Goal: Task Accomplishment & Management: Manage account settings

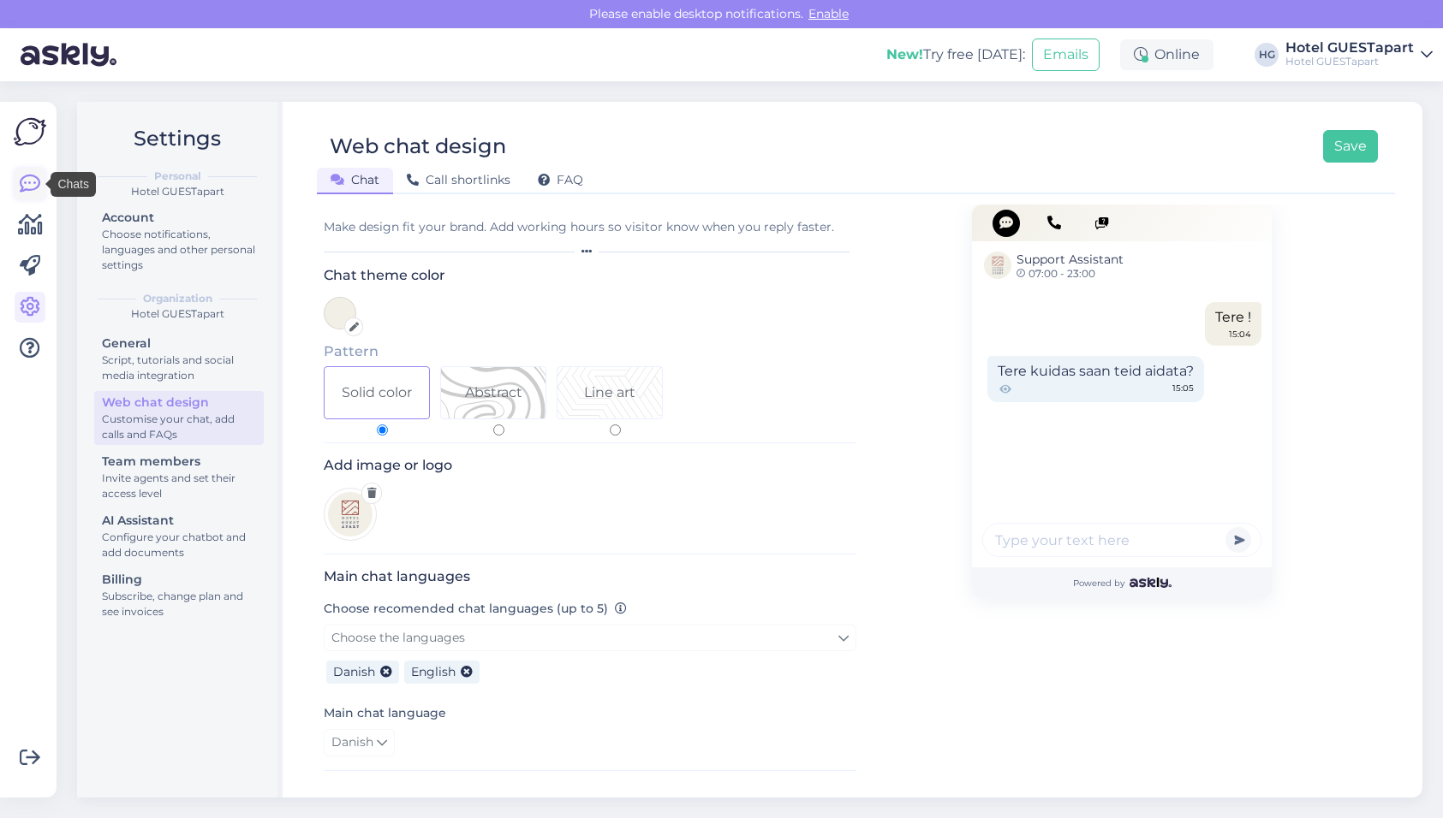
click at [39, 187] on icon at bounding box center [30, 184] width 21 height 21
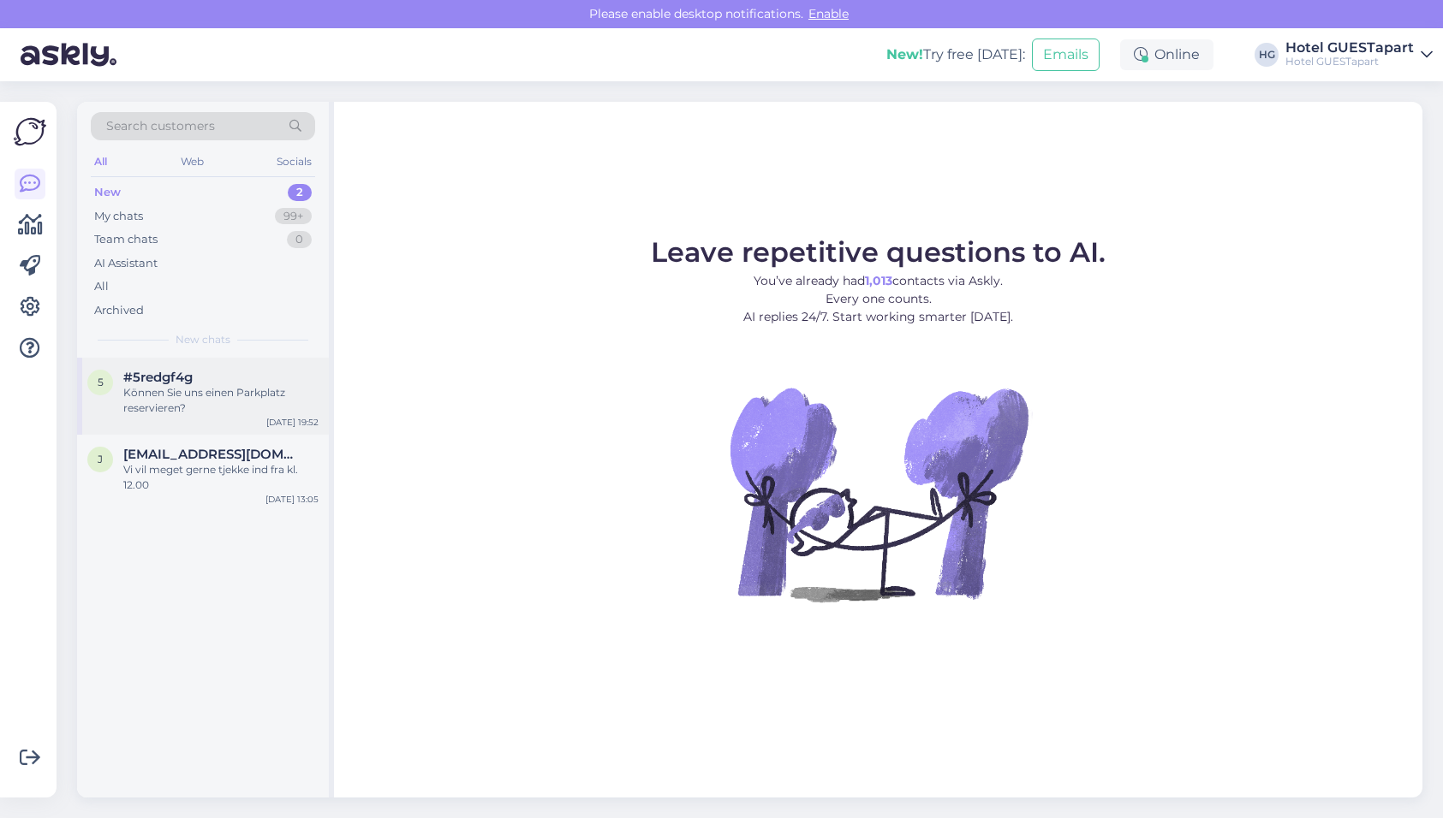
click at [219, 390] on div "Können Sie uns einen Parkplatz reservieren?" at bounding box center [220, 400] width 195 height 31
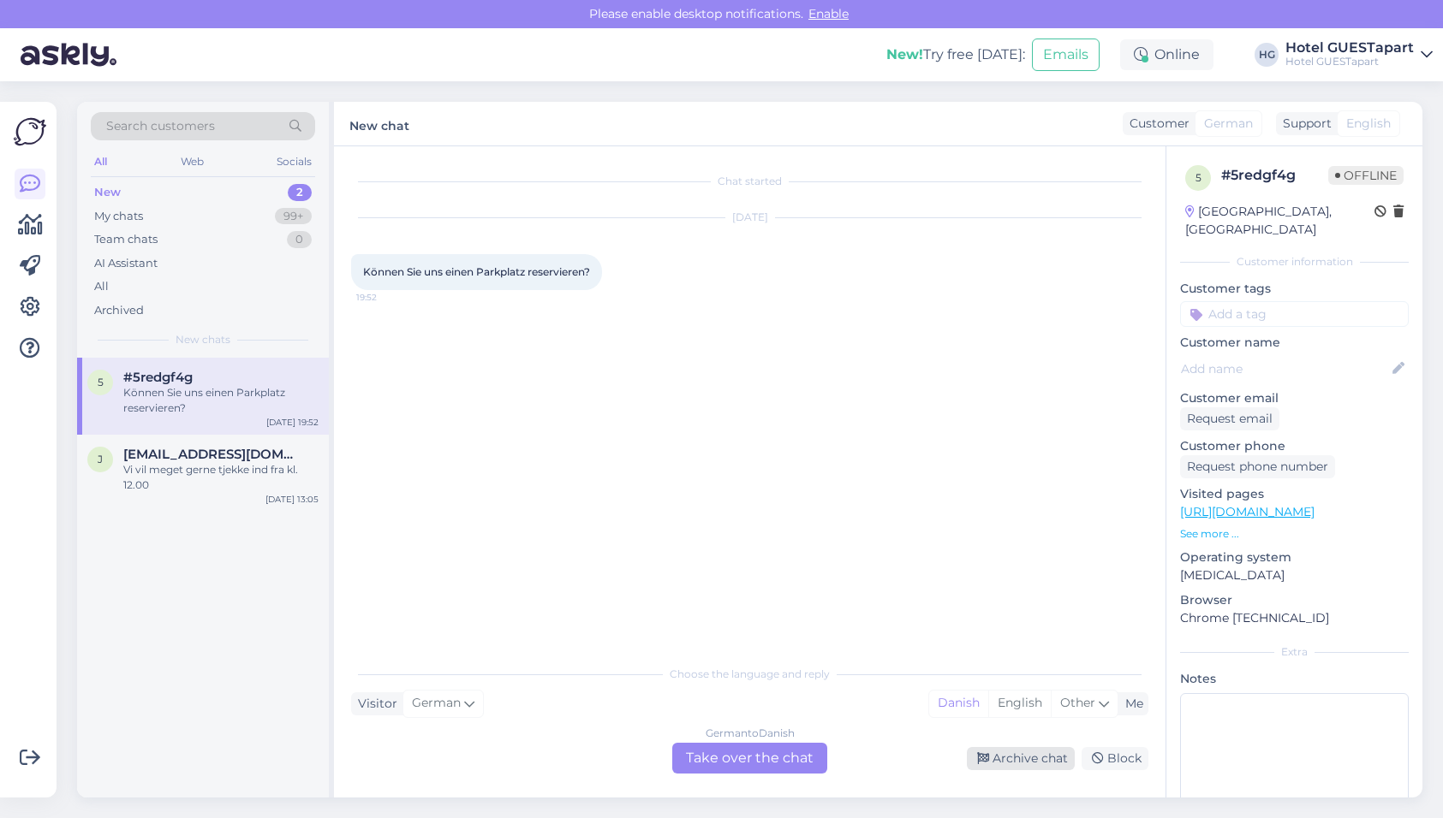
click at [1038, 757] on div "Archive chat" at bounding box center [1021, 758] width 108 height 23
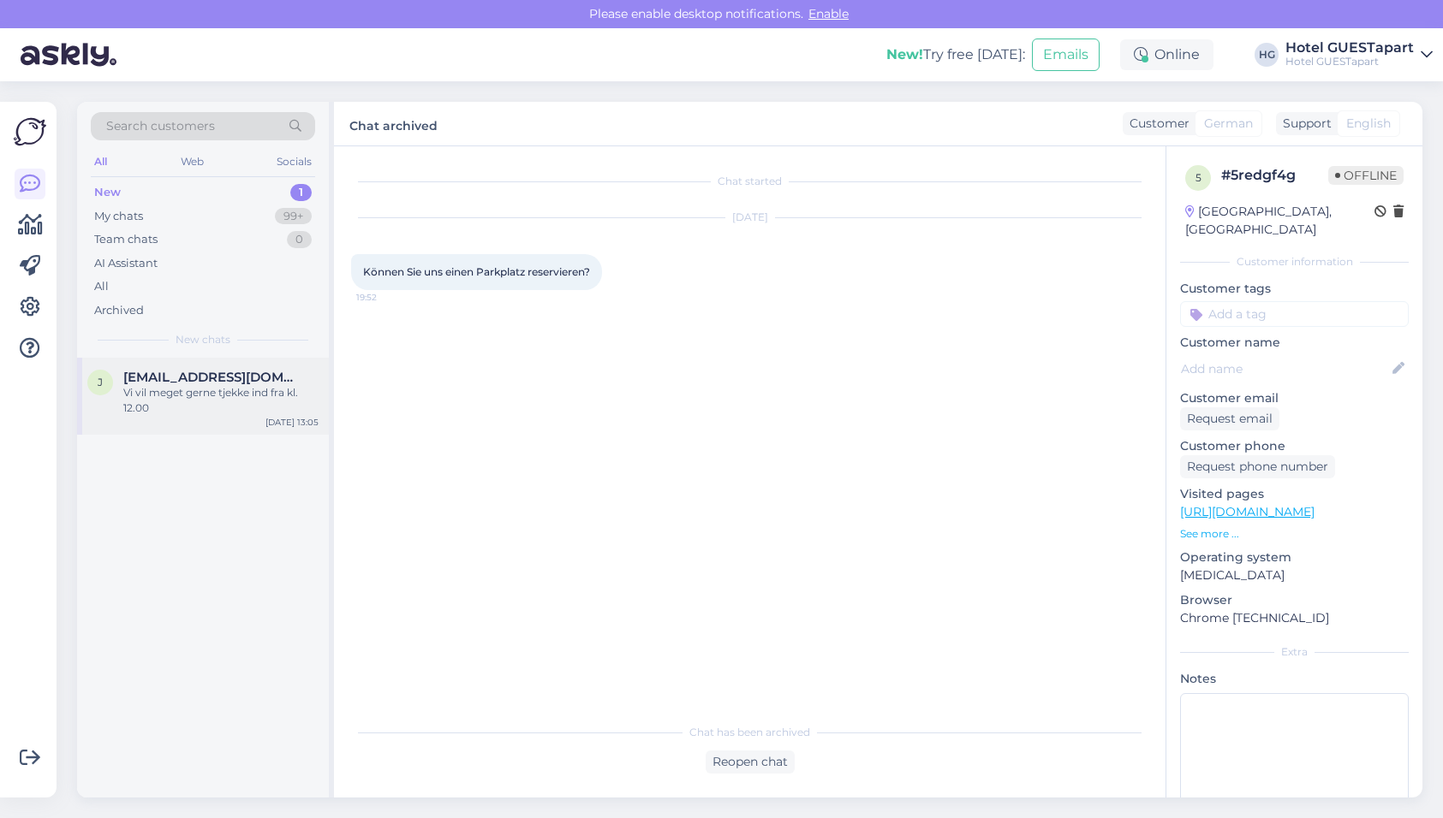
click at [189, 380] on span "[EMAIL_ADDRESS][DOMAIN_NAME]" at bounding box center [212, 377] width 178 height 15
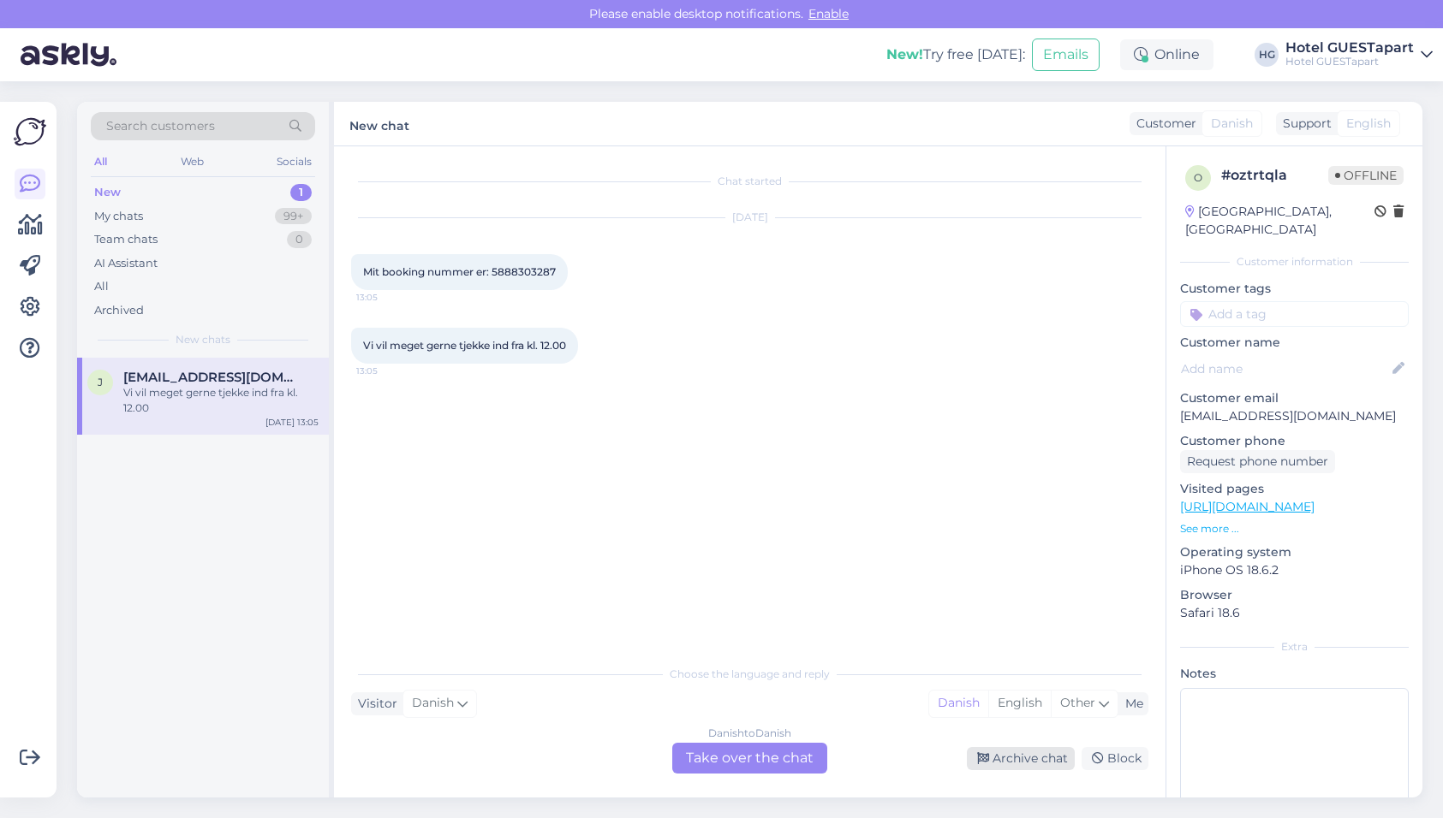
click at [1033, 758] on div "Archive chat" at bounding box center [1021, 758] width 108 height 23
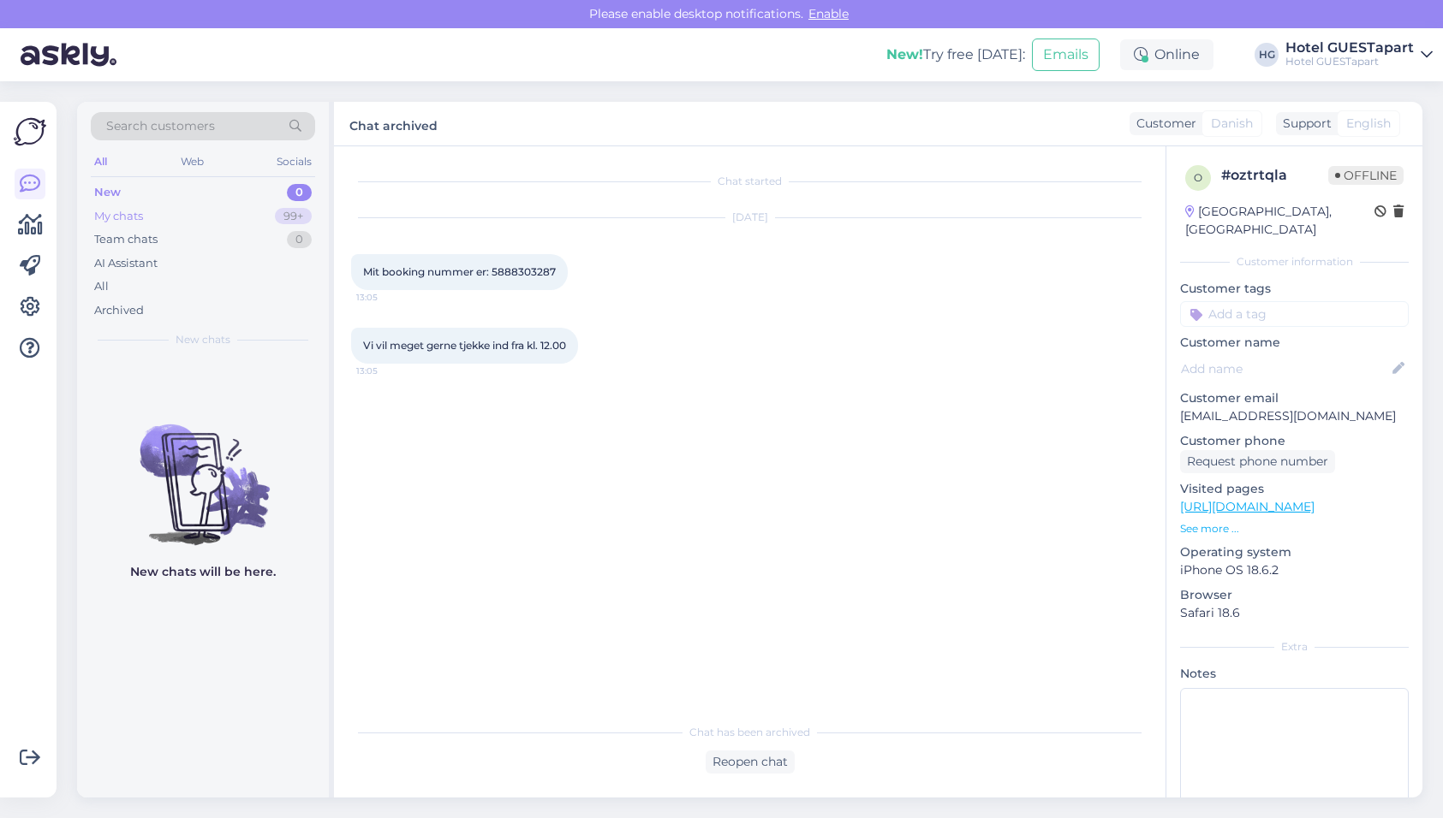
click at [259, 214] on div "My chats 99+" at bounding box center [203, 217] width 224 height 24
